Goal: Task Accomplishment & Management: Manage account settings

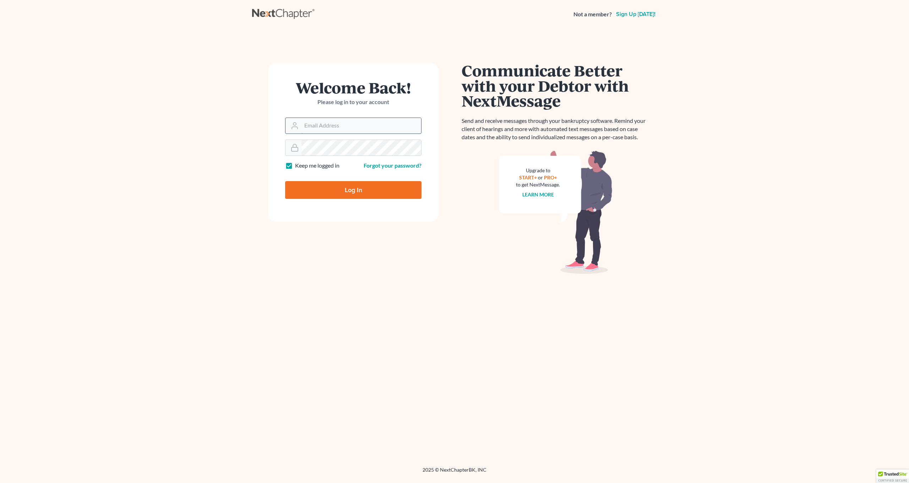
click at [352, 124] on input "Email Address" at bounding box center [362, 126] width 120 height 16
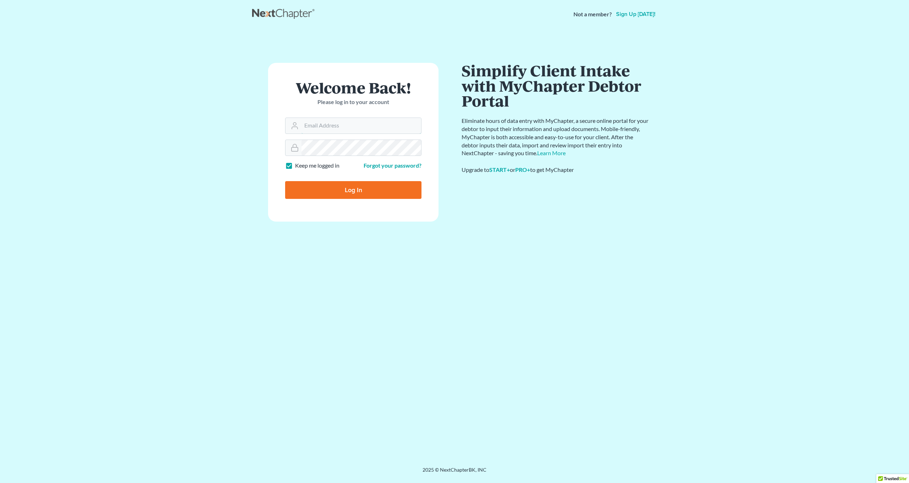
type input "[EMAIL_ADDRESS][DOMAIN_NAME]"
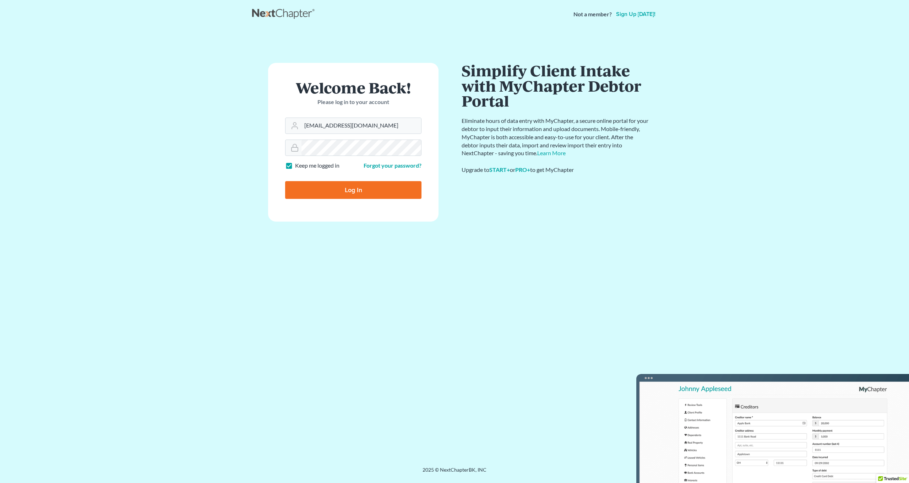
click at [364, 193] on input "Log In" at bounding box center [353, 190] width 136 height 18
type input "Thinking..."
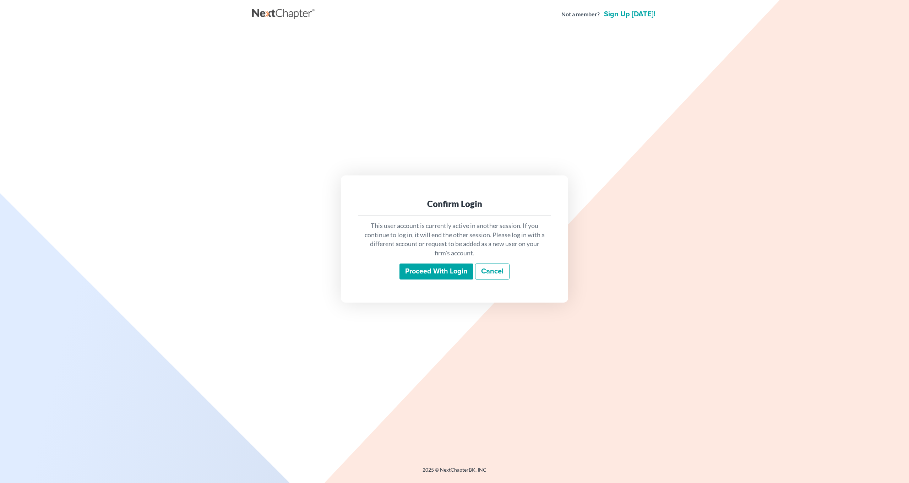
click at [444, 273] on input "Proceed with login" at bounding box center [437, 272] width 74 height 16
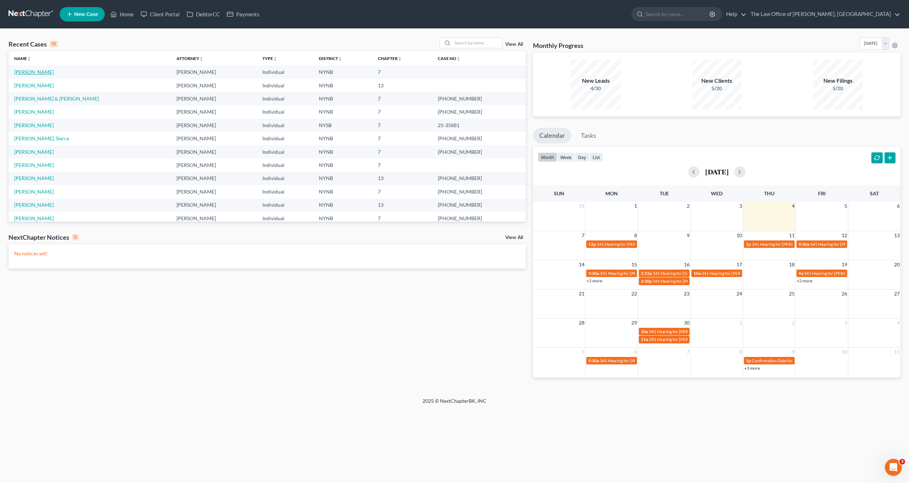
click at [39, 73] on link "[PERSON_NAME]" at bounding box center [33, 72] width 39 height 6
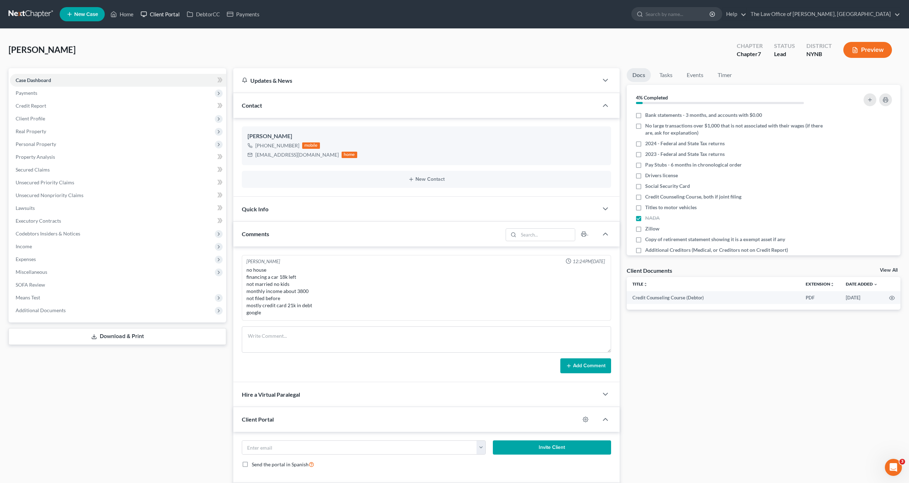
click at [160, 17] on link "Client Portal" at bounding box center [160, 14] width 46 height 13
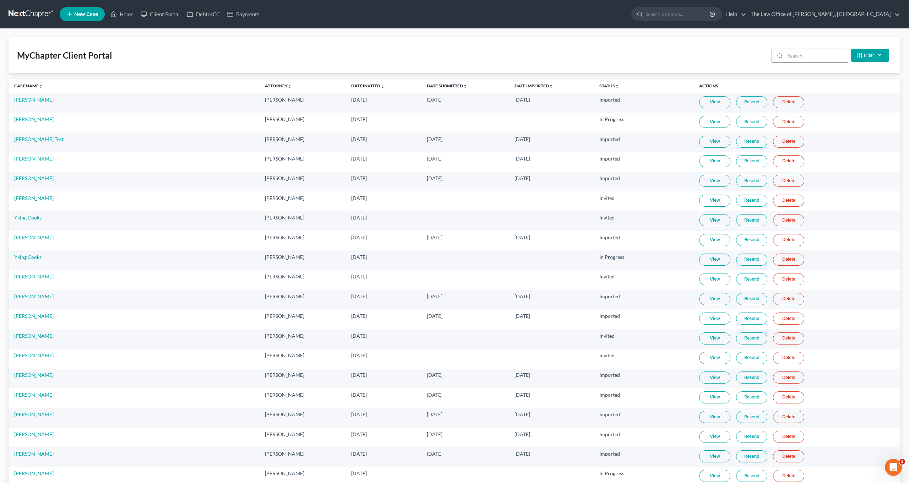
click at [817, 54] on input "search" at bounding box center [816, 56] width 63 height 14
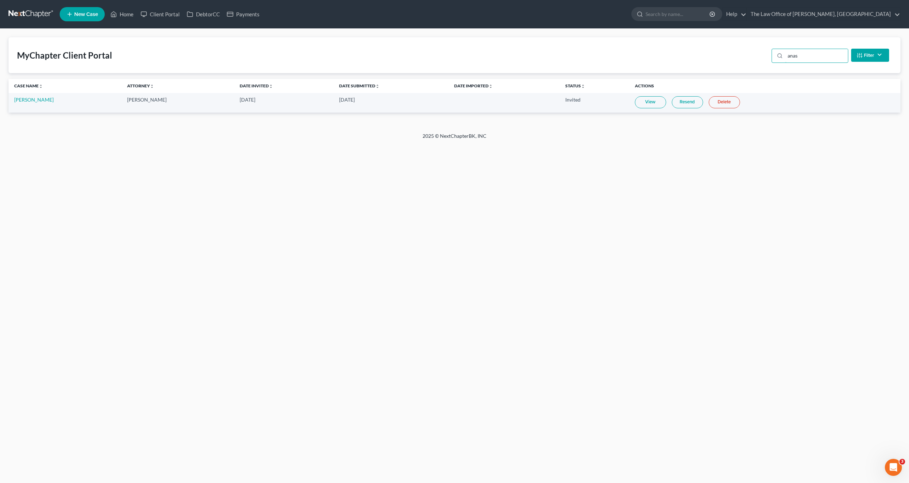
type input "anas"
click at [652, 101] on link "View" at bounding box center [650, 102] width 31 height 12
click at [17, 103] on td "[PERSON_NAME]" at bounding box center [65, 103] width 113 height 20
click at [17, 98] on link "[PERSON_NAME]" at bounding box center [33, 100] width 39 height 6
